Goal: Use online tool/utility: Utilize a website feature to perform a specific function

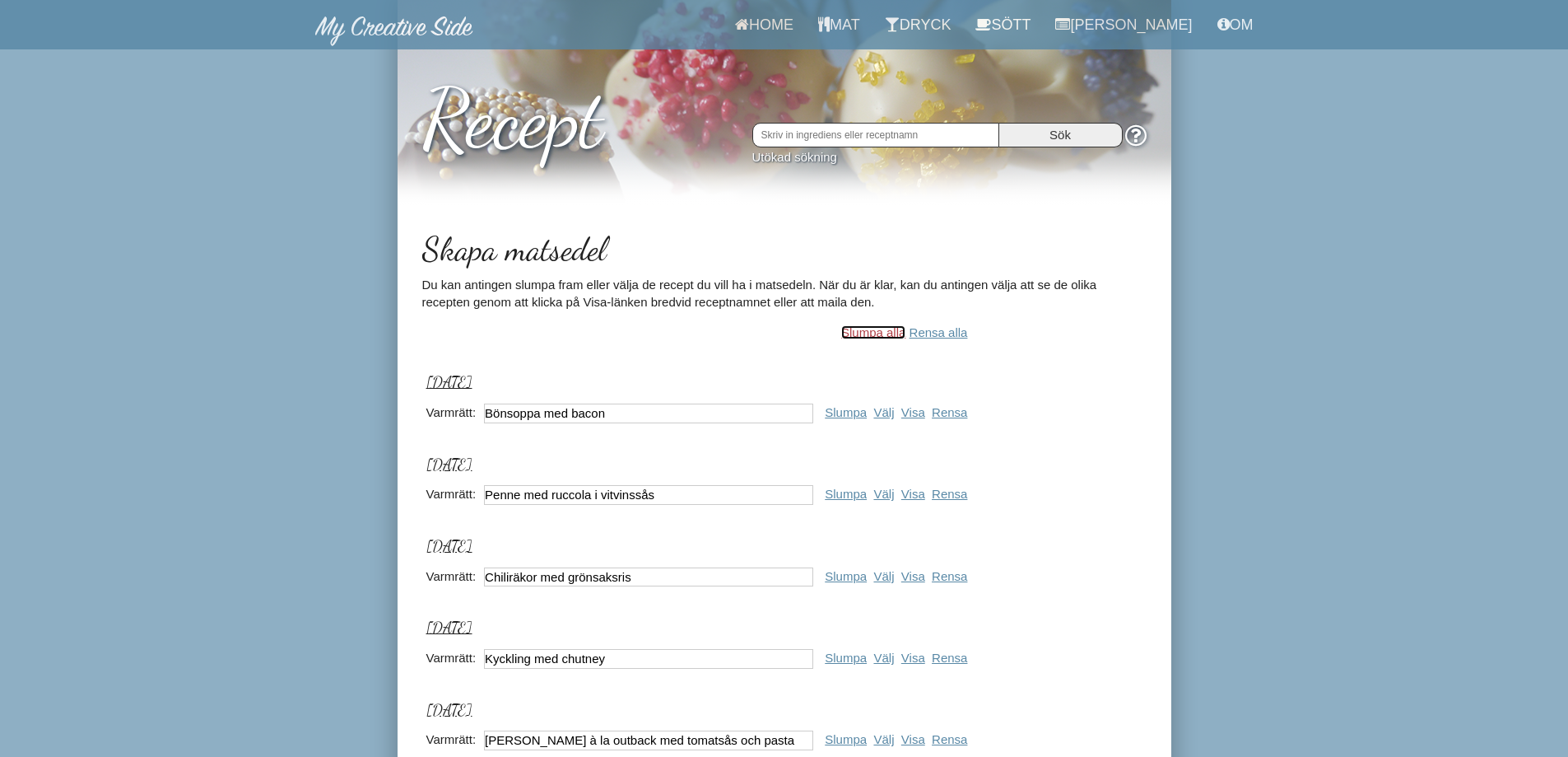
click at [880, 330] on link "Slumpa alla" at bounding box center [873, 332] width 64 height 14
type input "Indisk rislåda"
type input "Pastarullar med färskost och skinka"
type input "Fylld kyckling med fetamos"
type input "Torskfilé med lime och champinjonsallad"
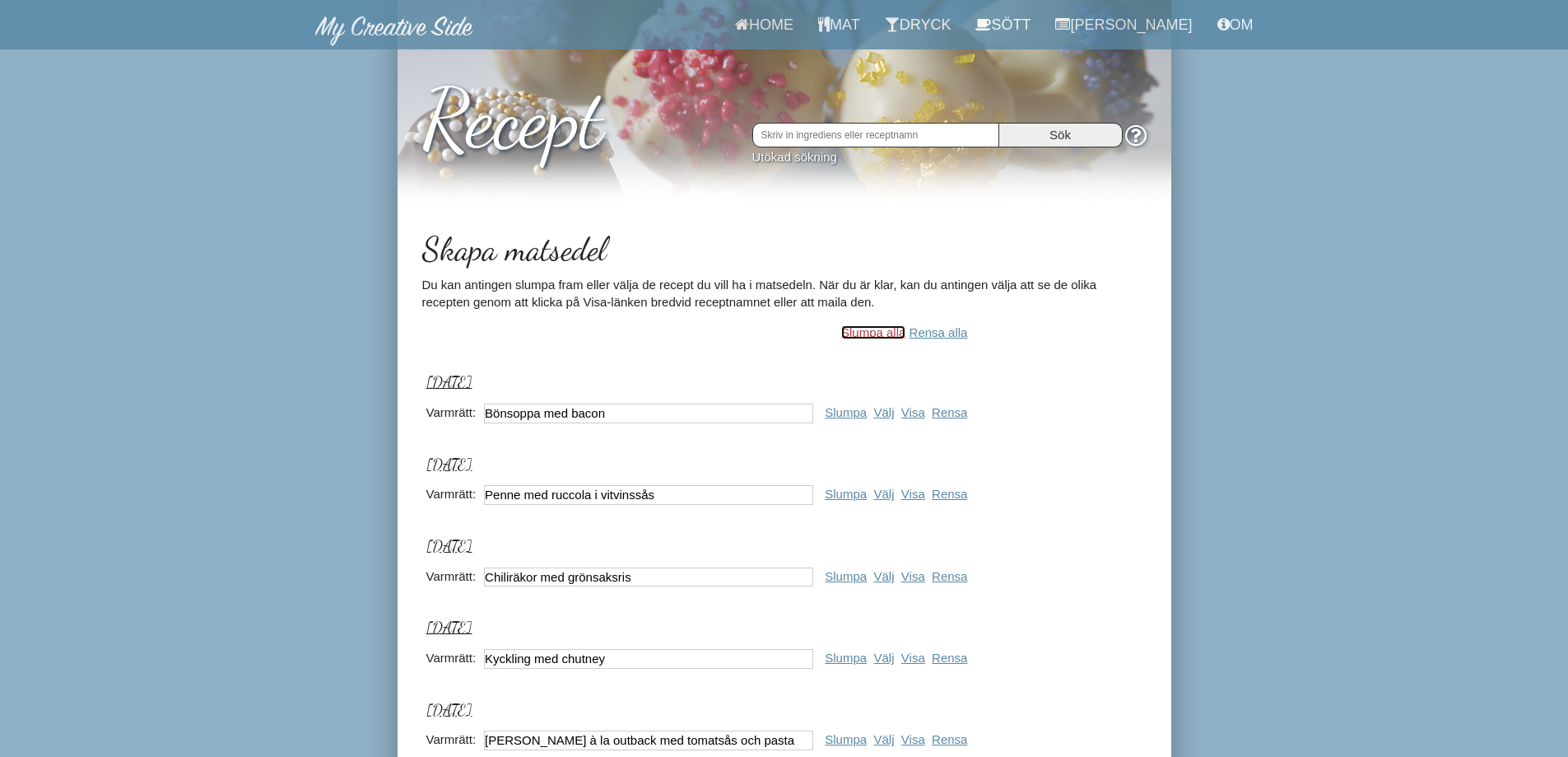
type input "Sommarsallad Nicoise"
type input "Viltkyckling"
type input "Chokladglass med italienska kex"
type input "Orientalisk currywrap"
type input "Ugnsbakad rabarberkompott"
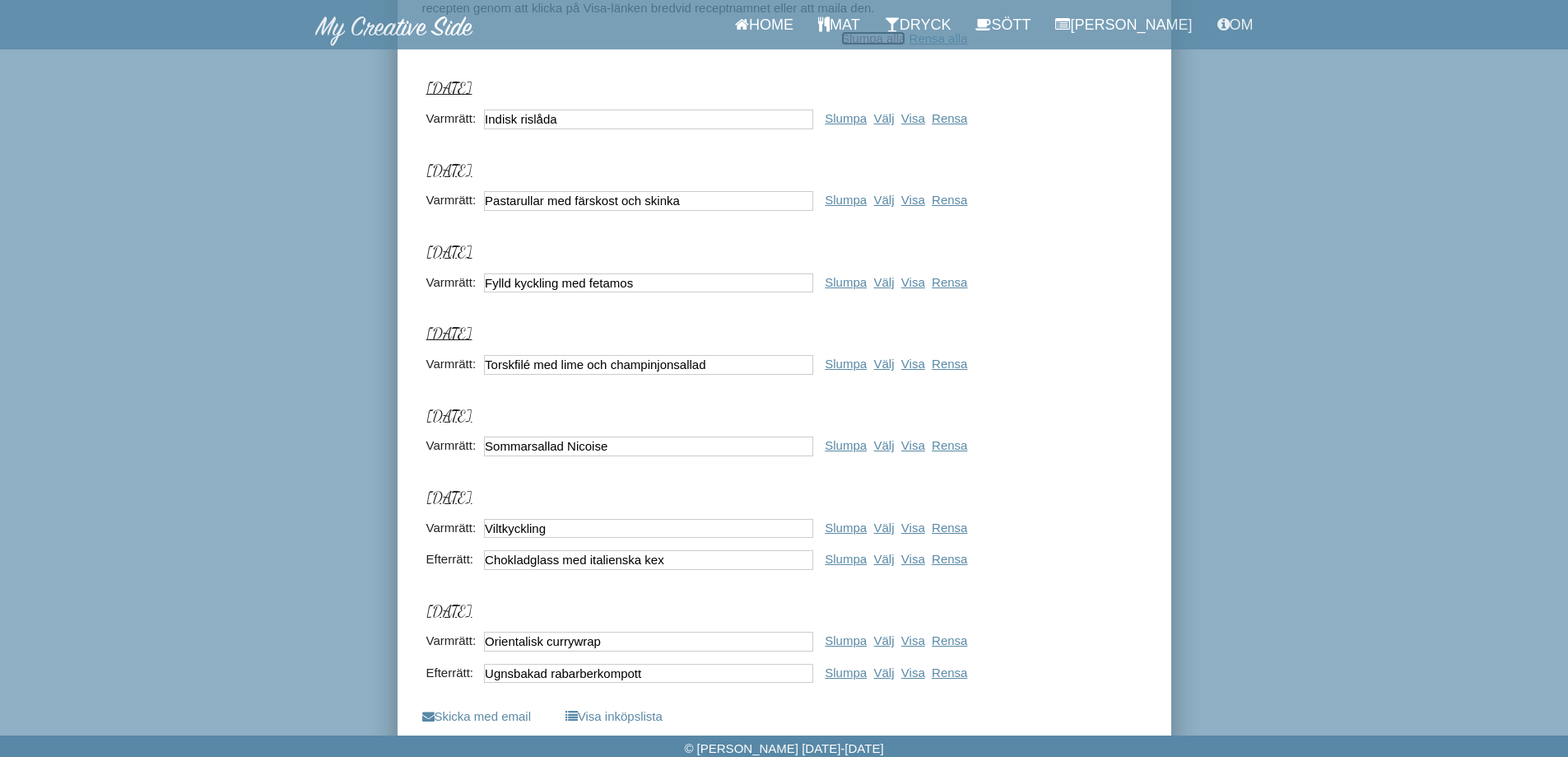
scroll to position [295, 0]
click at [1234, 28] on link "Om" at bounding box center [1235, 25] width 61 height 50
